Goal: Task Accomplishment & Management: Manage account settings

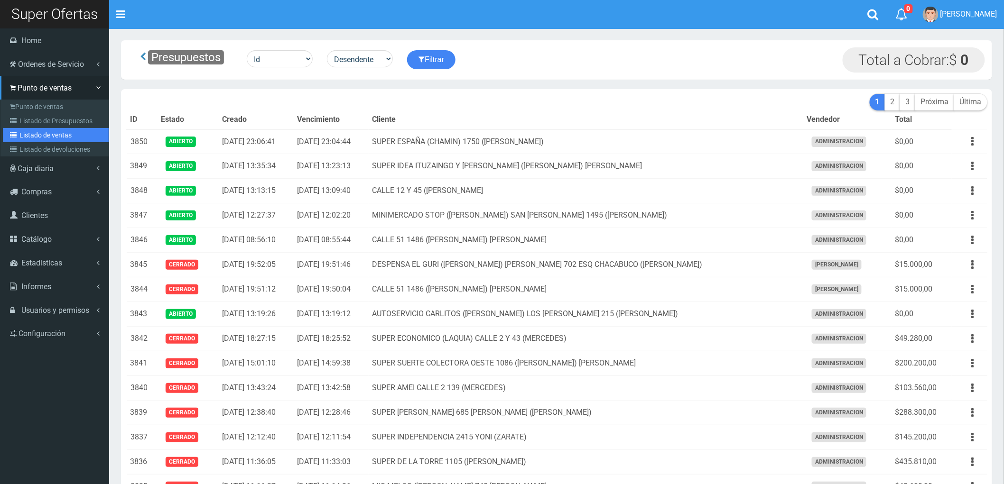
click at [44, 133] on link "Listado de ventas" at bounding box center [56, 135] width 106 height 14
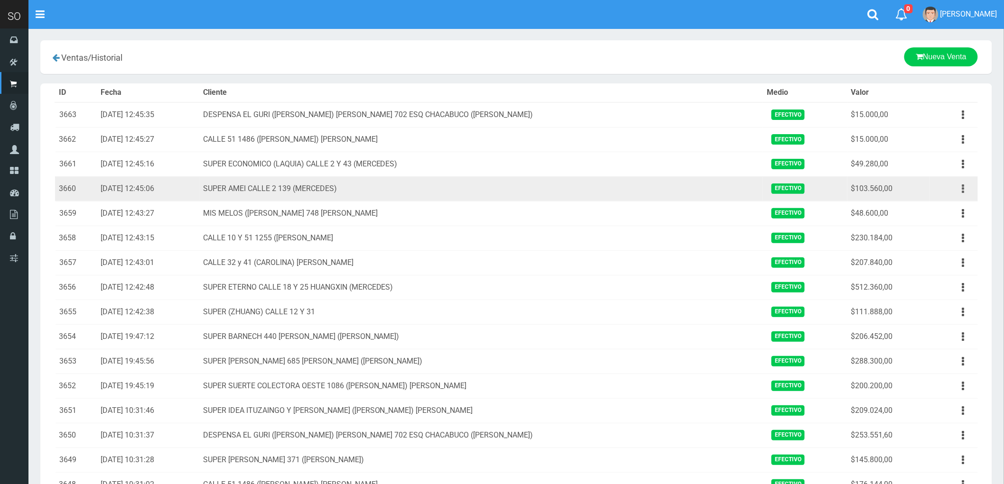
click at [961, 190] on button "button" at bounding box center [962, 189] width 21 height 17
click at [938, 216] on link "Ver" at bounding box center [935, 212] width 75 height 21
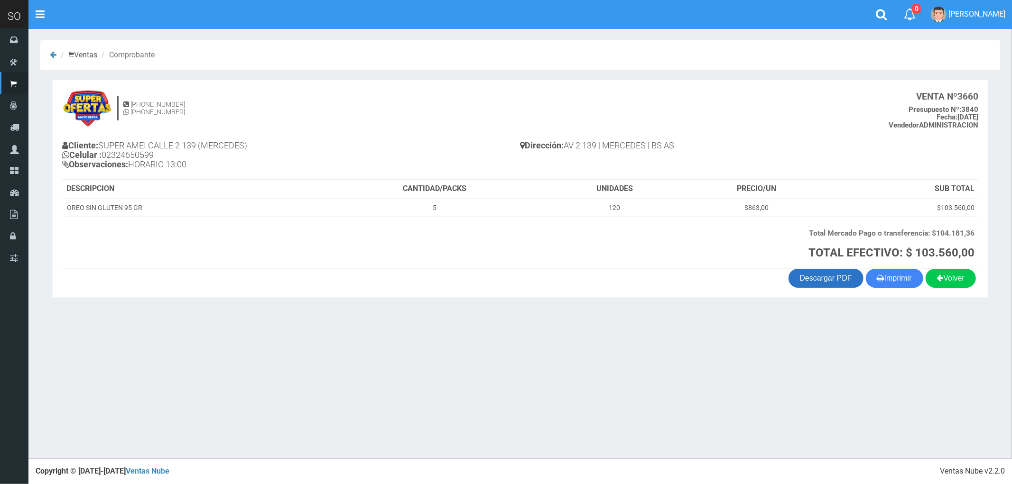
click at [829, 277] on link "Descargar PDF" at bounding box center [825, 278] width 75 height 19
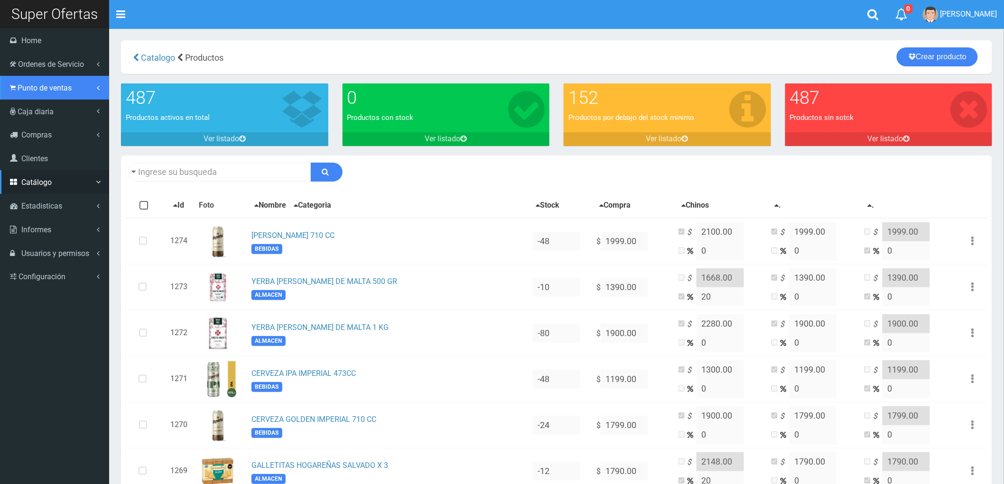
click at [30, 86] on span "Punto de ventas" at bounding box center [45, 87] width 54 height 9
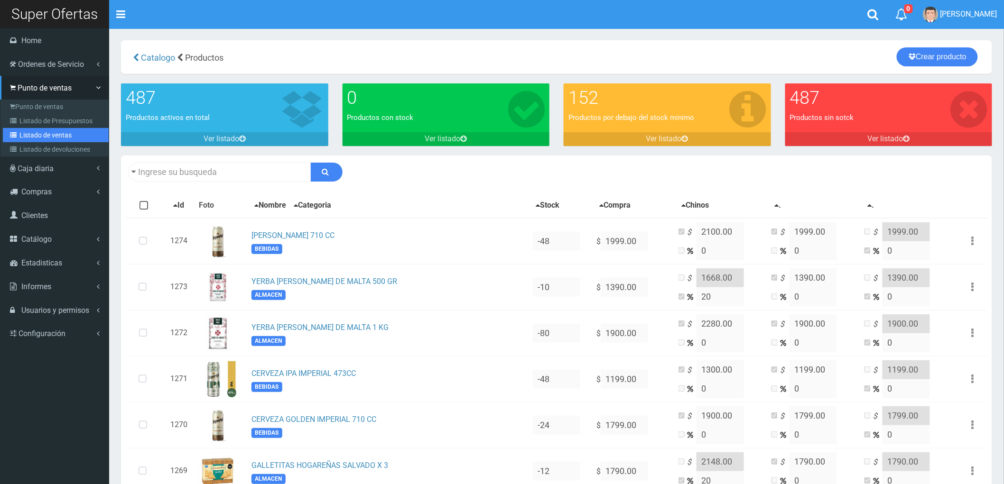
click at [46, 134] on link "Listado de ventas" at bounding box center [56, 135] width 106 height 14
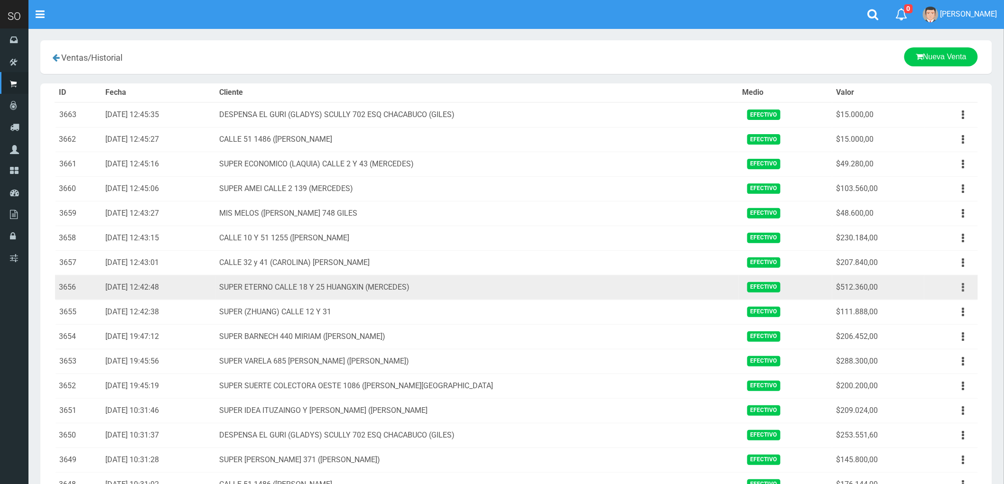
click at [963, 285] on icon "button" at bounding box center [963, 287] width 2 height 17
click at [936, 312] on link "Ver" at bounding box center [935, 310] width 75 height 21
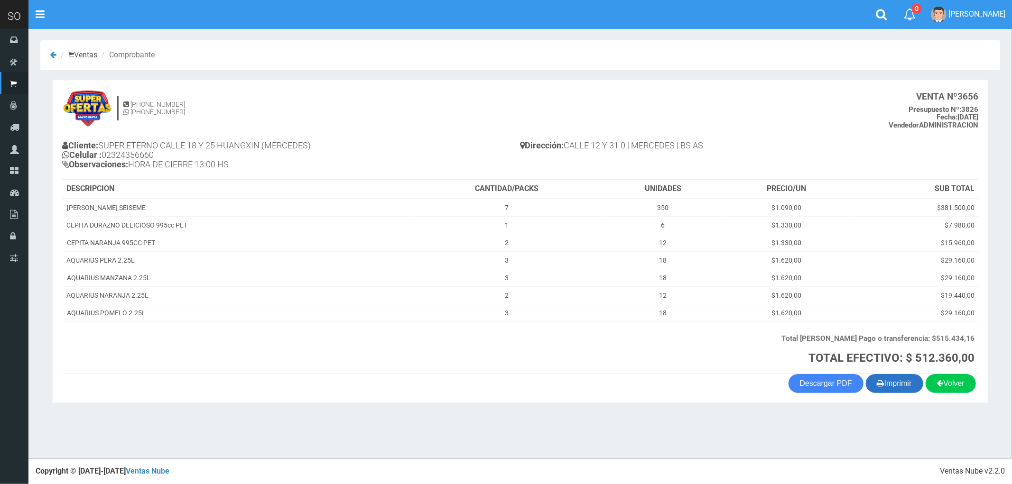
click at [891, 382] on button "Imprimir" at bounding box center [894, 383] width 57 height 19
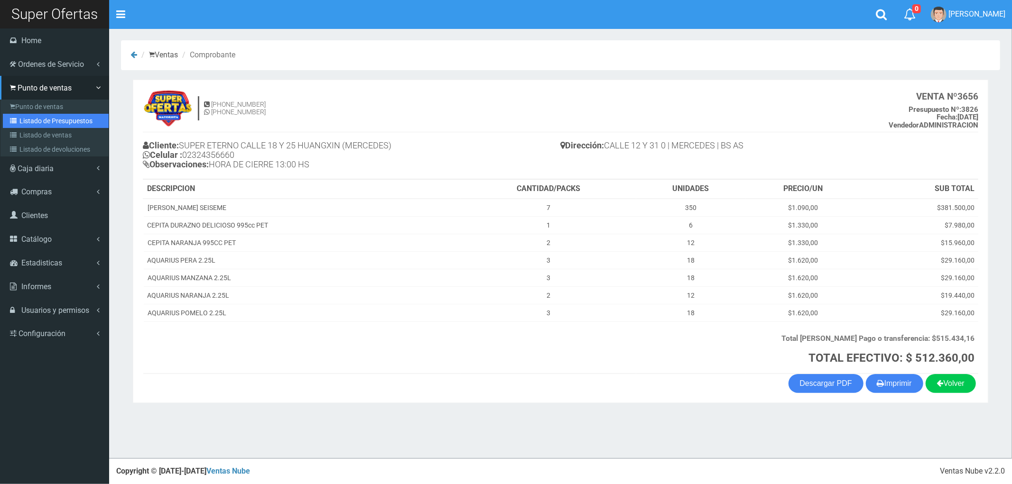
click at [42, 120] on link "Listado de Presupuestos" at bounding box center [56, 121] width 106 height 14
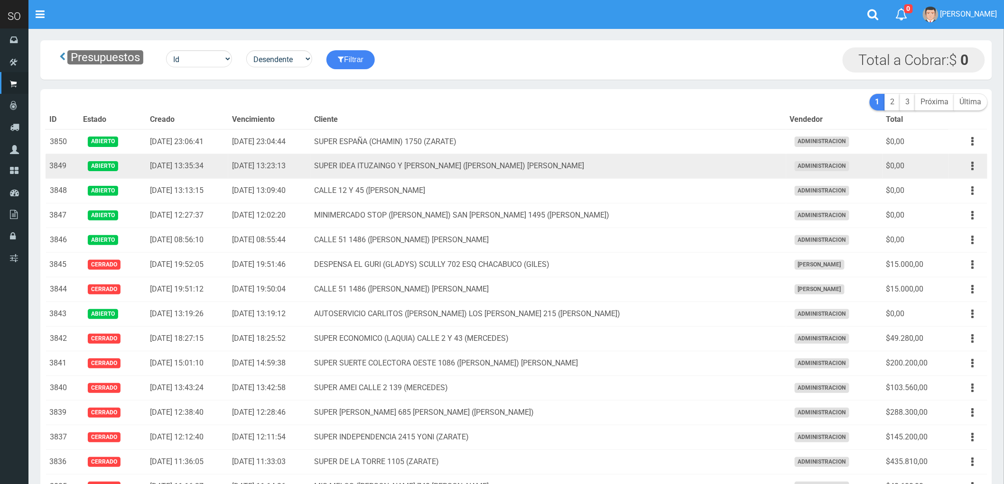
click at [682, 177] on td "SUPER IDEA ITUZAINGO Y [PERSON_NAME] ([PERSON_NAME]) [PERSON_NAME]" at bounding box center [548, 166] width 475 height 25
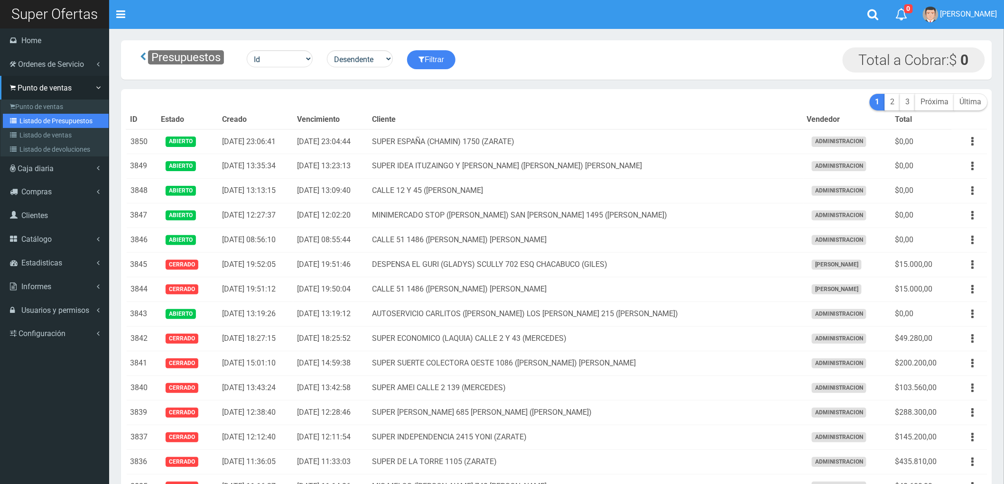
click at [39, 118] on link "Listado de Presupuestos" at bounding box center [56, 121] width 106 height 14
